Goal: Find specific page/section: Find specific page/section

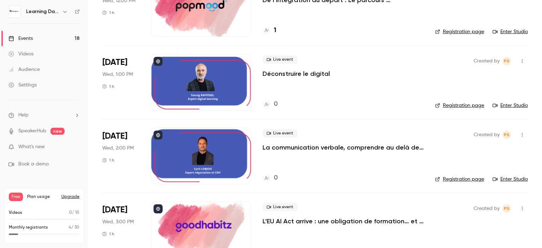
scroll to position [684, 0]
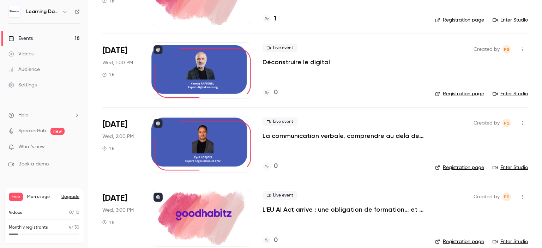
click at [282, 61] on p "Déconstruire le digital" at bounding box center [296, 62] width 67 height 8
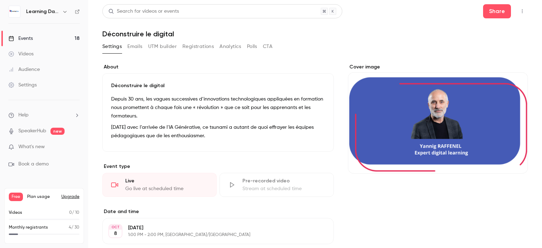
drag, startPoint x: 542, startPoint y: 37, endPoint x: 542, endPoint y: 43, distance: 6.0
click at [542, 43] on main "**********" at bounding box center [315, 124] width 454 height 248
